Goal: Book appointment/travel/reservation

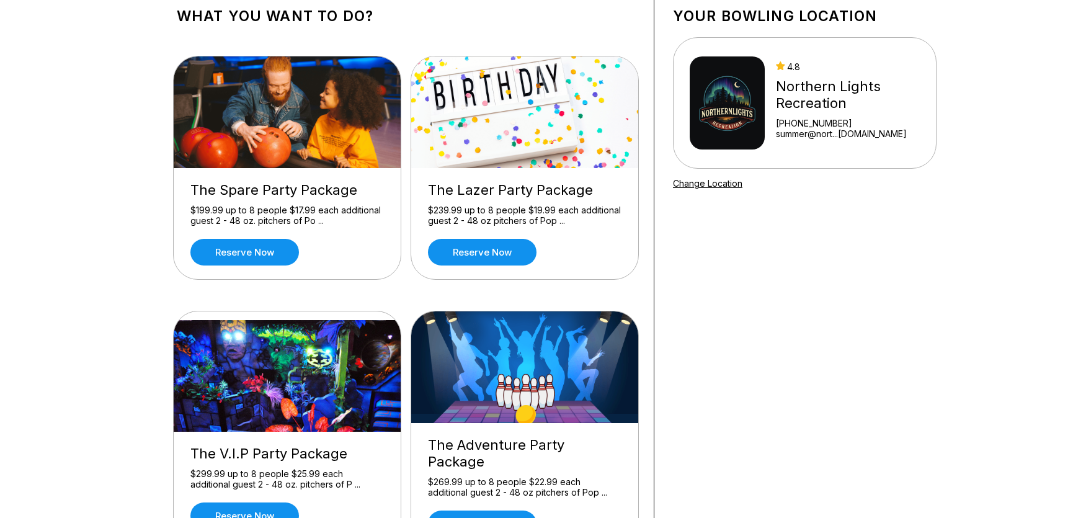
scroll to position [104, 0]
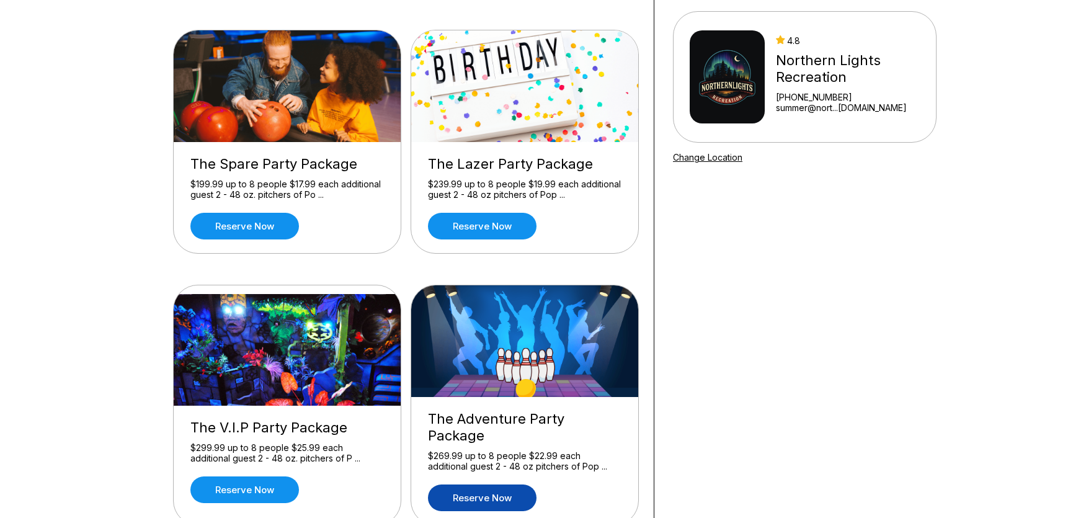
click at [494, 489] on link "Reserve now" at bounding box center [482, 497] width 109 height 27
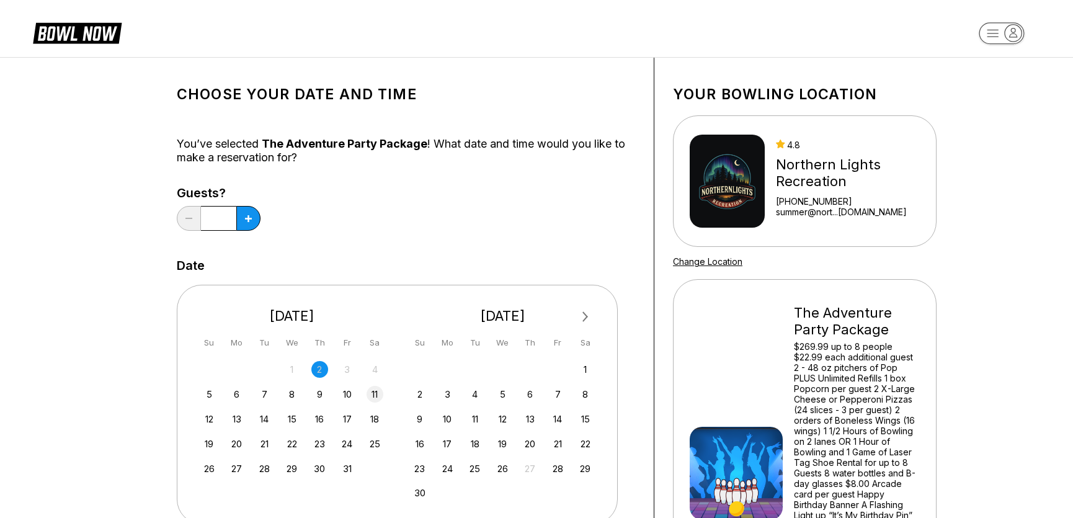
click at [377, 395] on div "11" at bounding box center [375, 394] width 17 height 17
click at [244, 209] on button at bounding box center [248, 218] width 24 height 25
click at [244, 215] on button at bounding box center [248, 218] width 24 height 25
click at [245, 215] on icon at bounding box center [248, 218] width 7 height 7
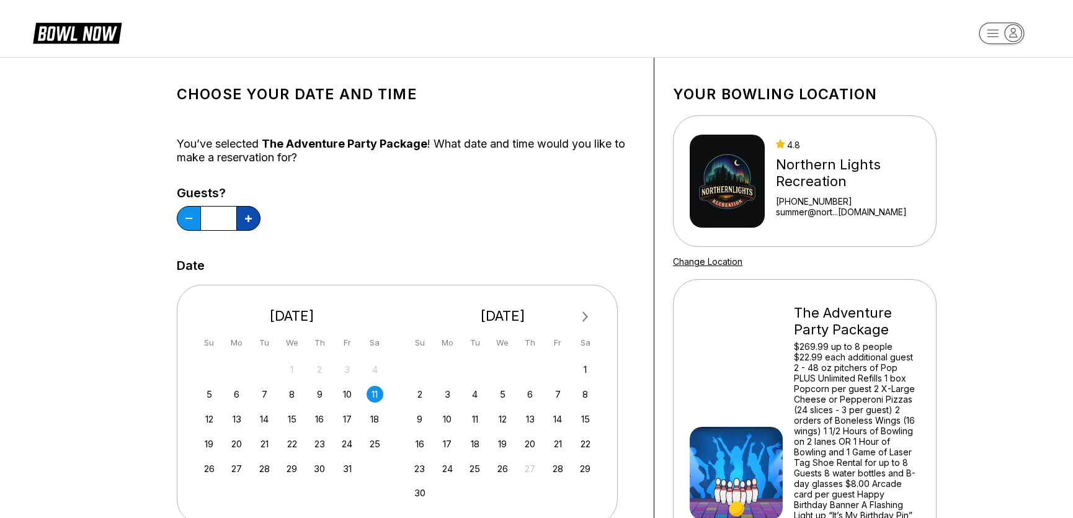
click at [245, 215] on icon at bounding box center [248, 218] width 7 height 7
type input "*"
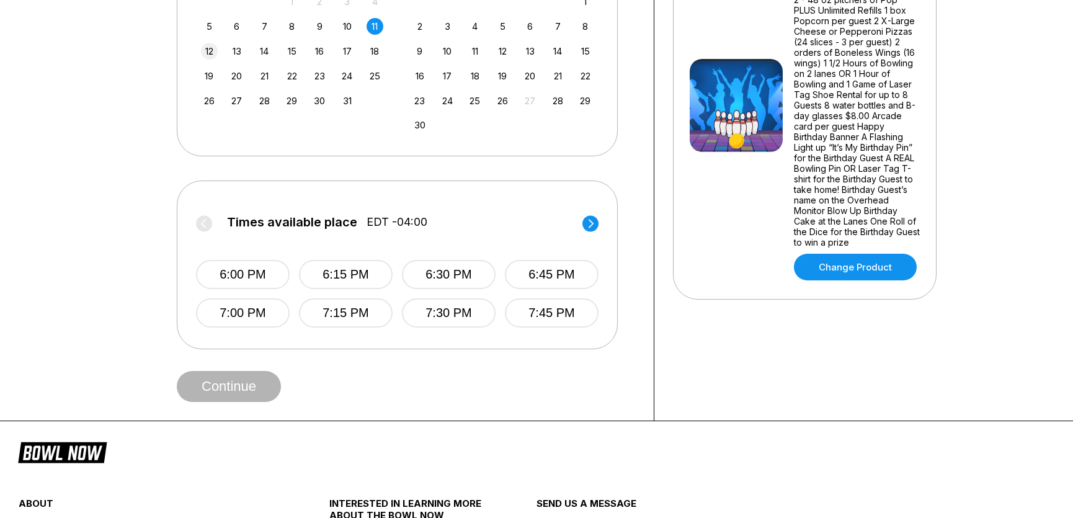
click at [210, 50] on div "12" at bounding box center [209, 51] width 17 height 17
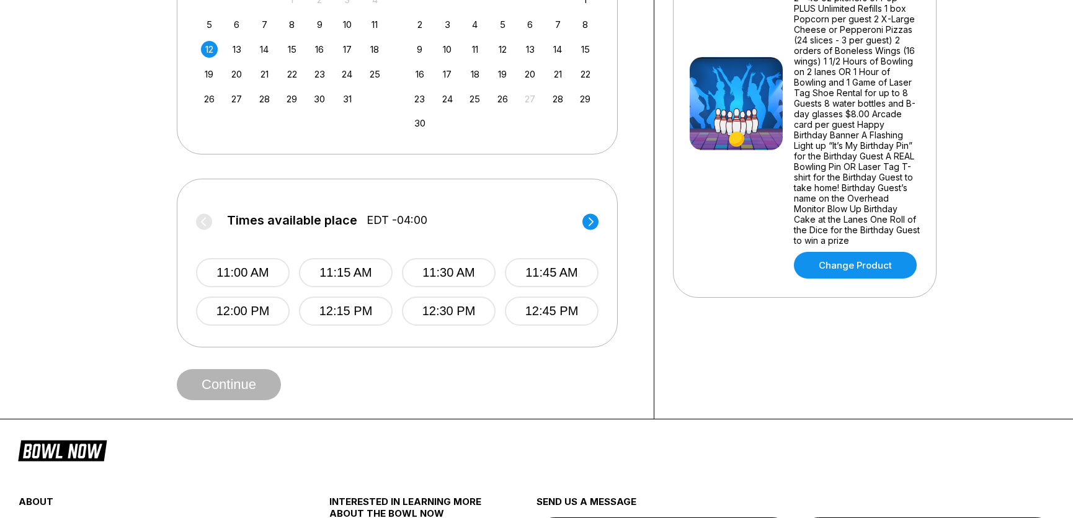
scroll to position [370, 0]
click at [293, 20] on div "8" at bounding box center [291, 24] width 17 height 17
click at [209, 47] on div "12" at bounding box center [209, 48] width 17 height 17
click at [224, 265] on button "11:00 AM" at bounding box center [243, 271] width 94 height 29
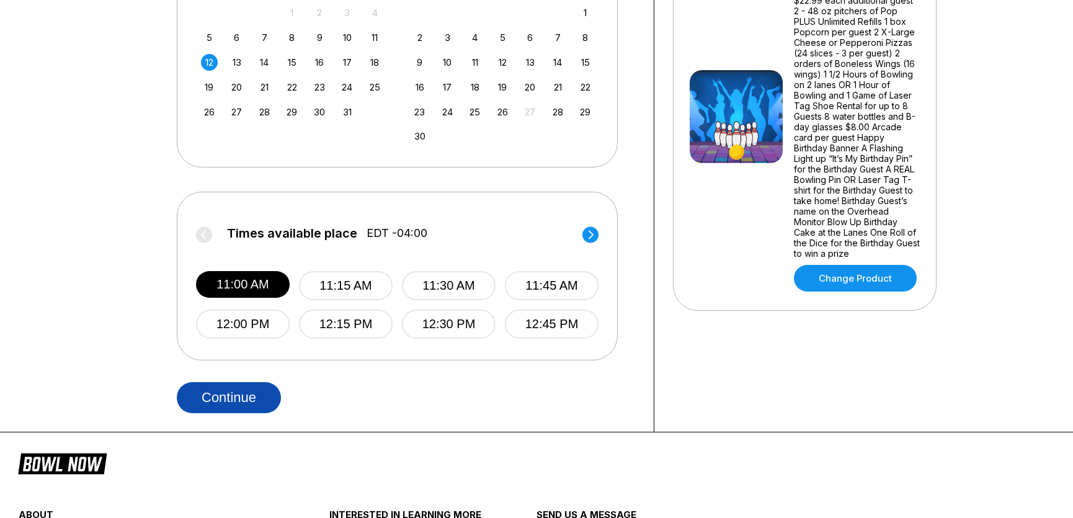
scroll to position [350, 0]
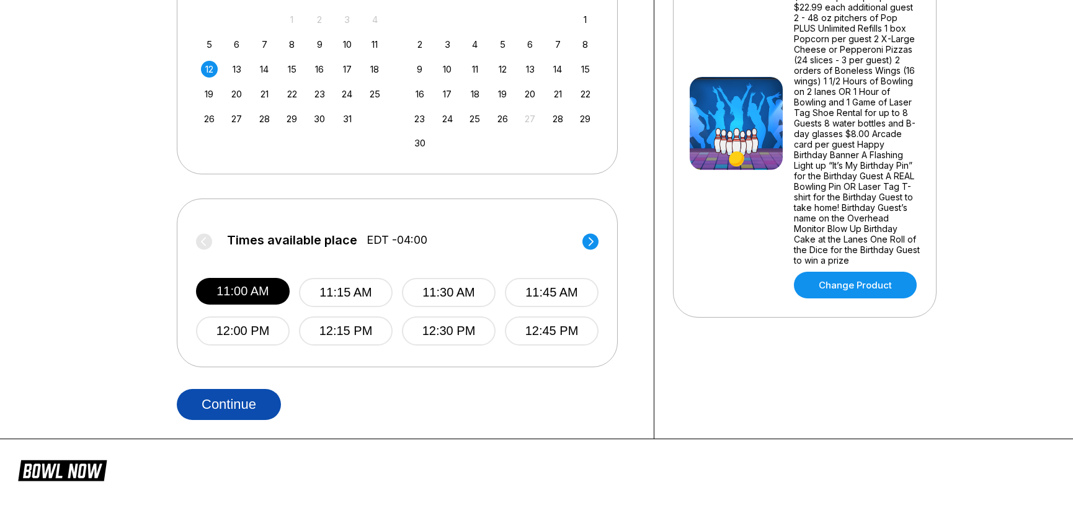
click at [239, 401] on button "Continue" at bounding box center [229, 404] width 104 height 31
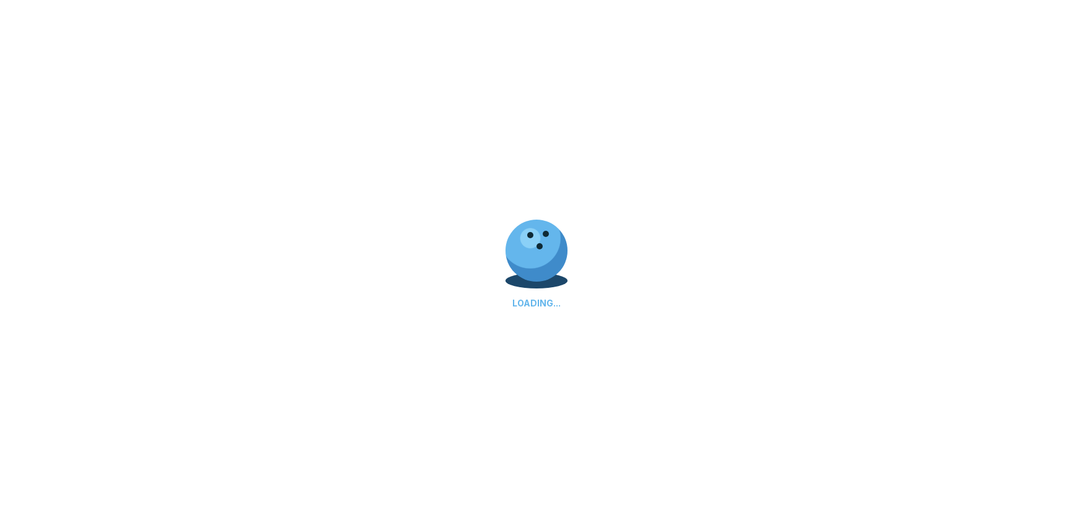
select select "**"
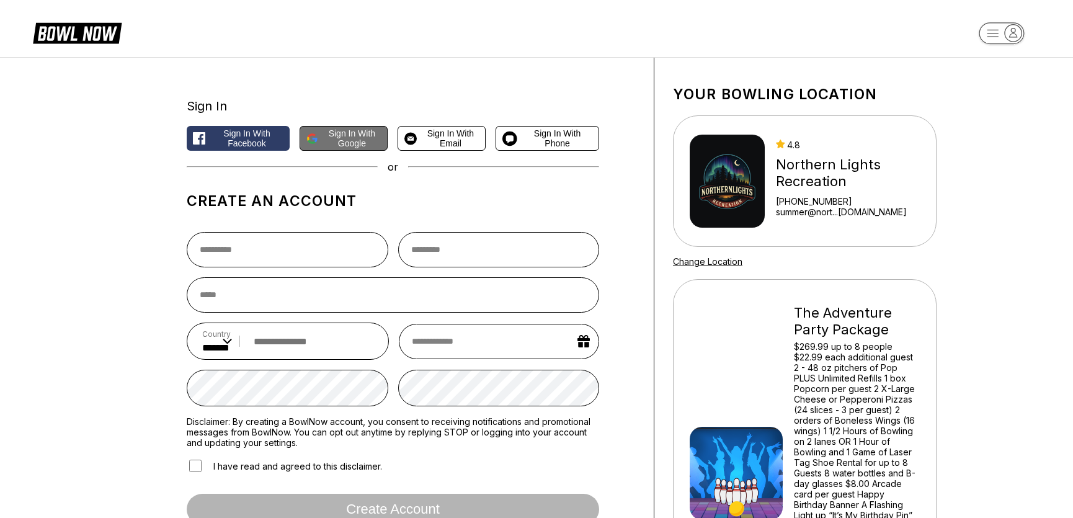
click at [372, 135] on span "Sign in with Google" at bounding box center [352, 138] width 58 height 20
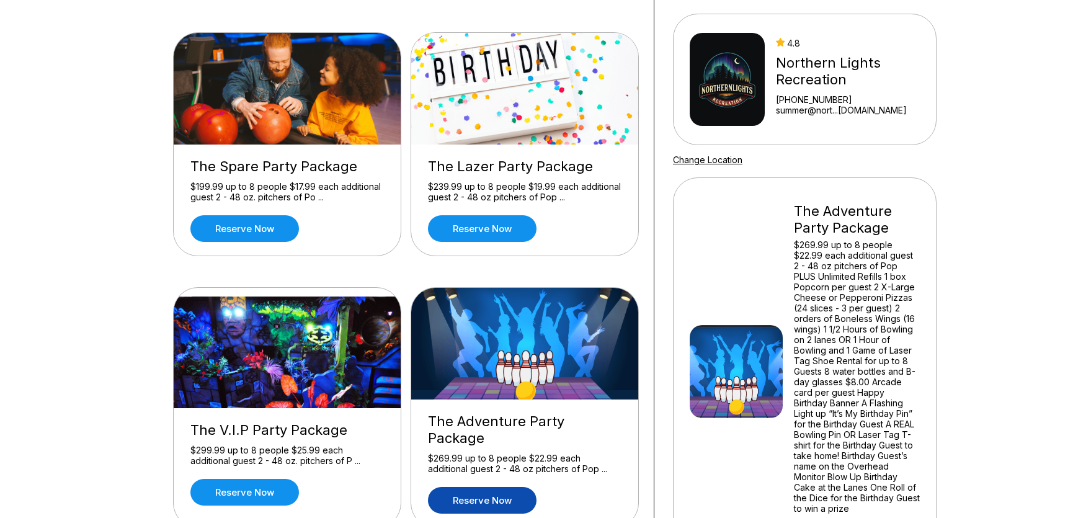
scroll to position [101, 0]
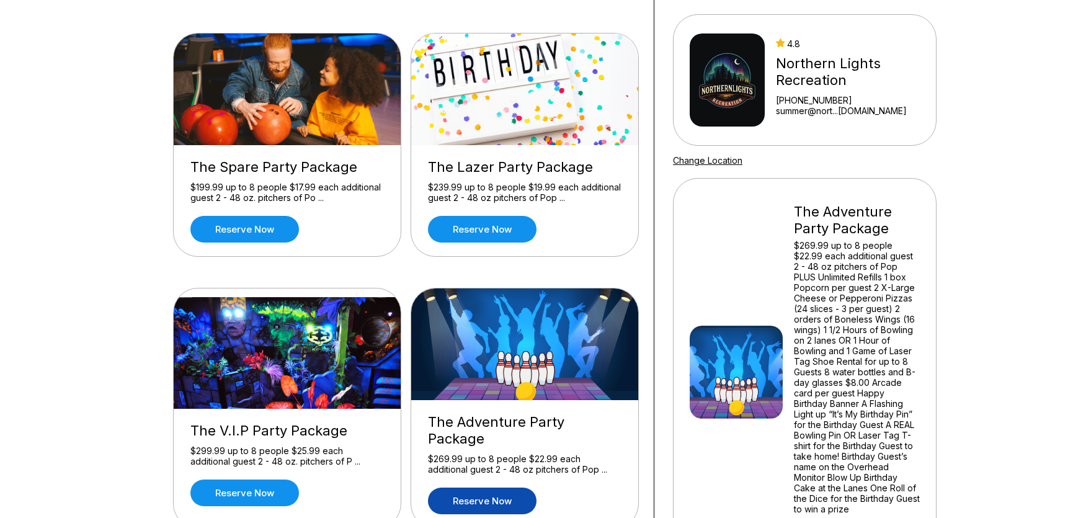
click at [502, 489] on link "Reserve now" at bounding box center [482, 501] width 109 height 27
